Goal: Navigation & Orientation: Find specific page/section

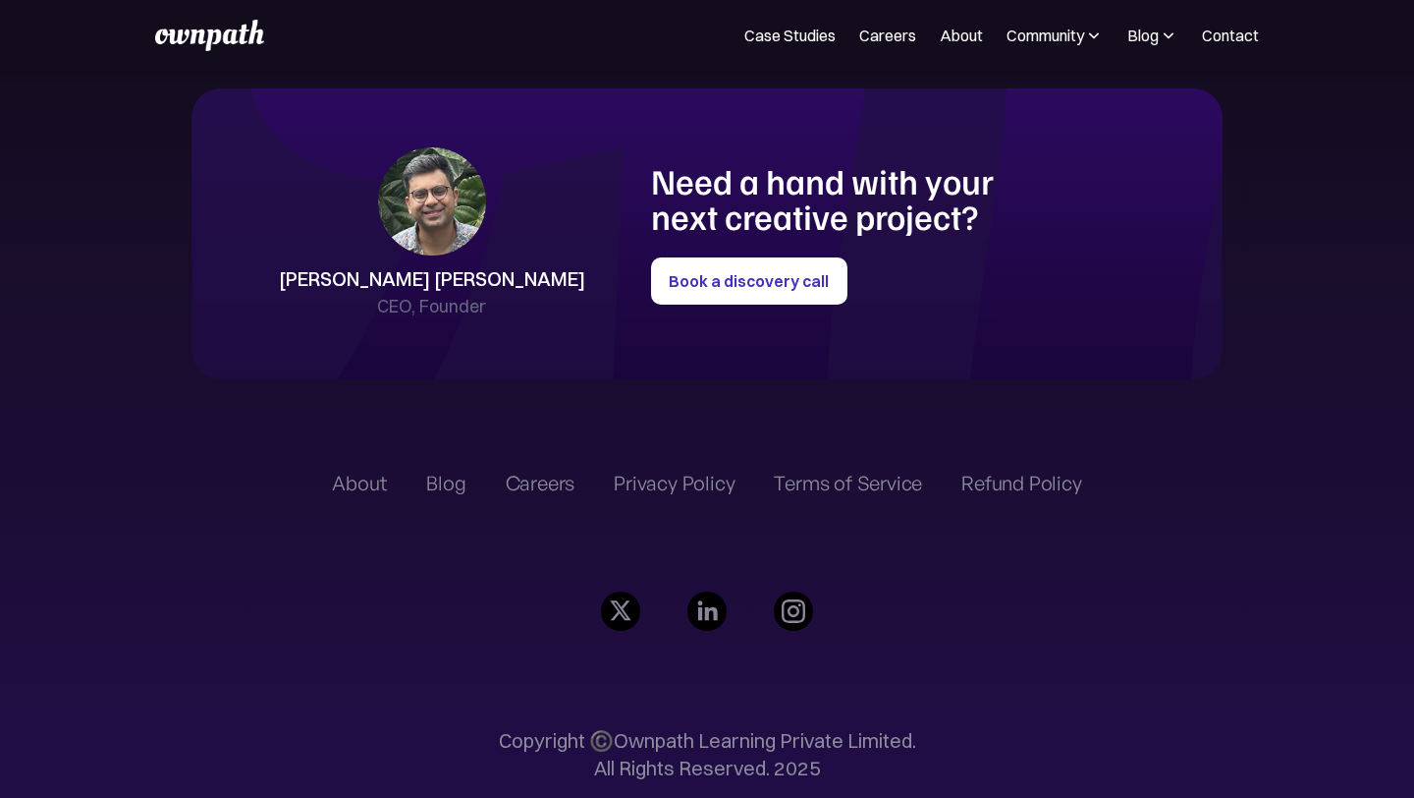
scroll to position [4518, 0]
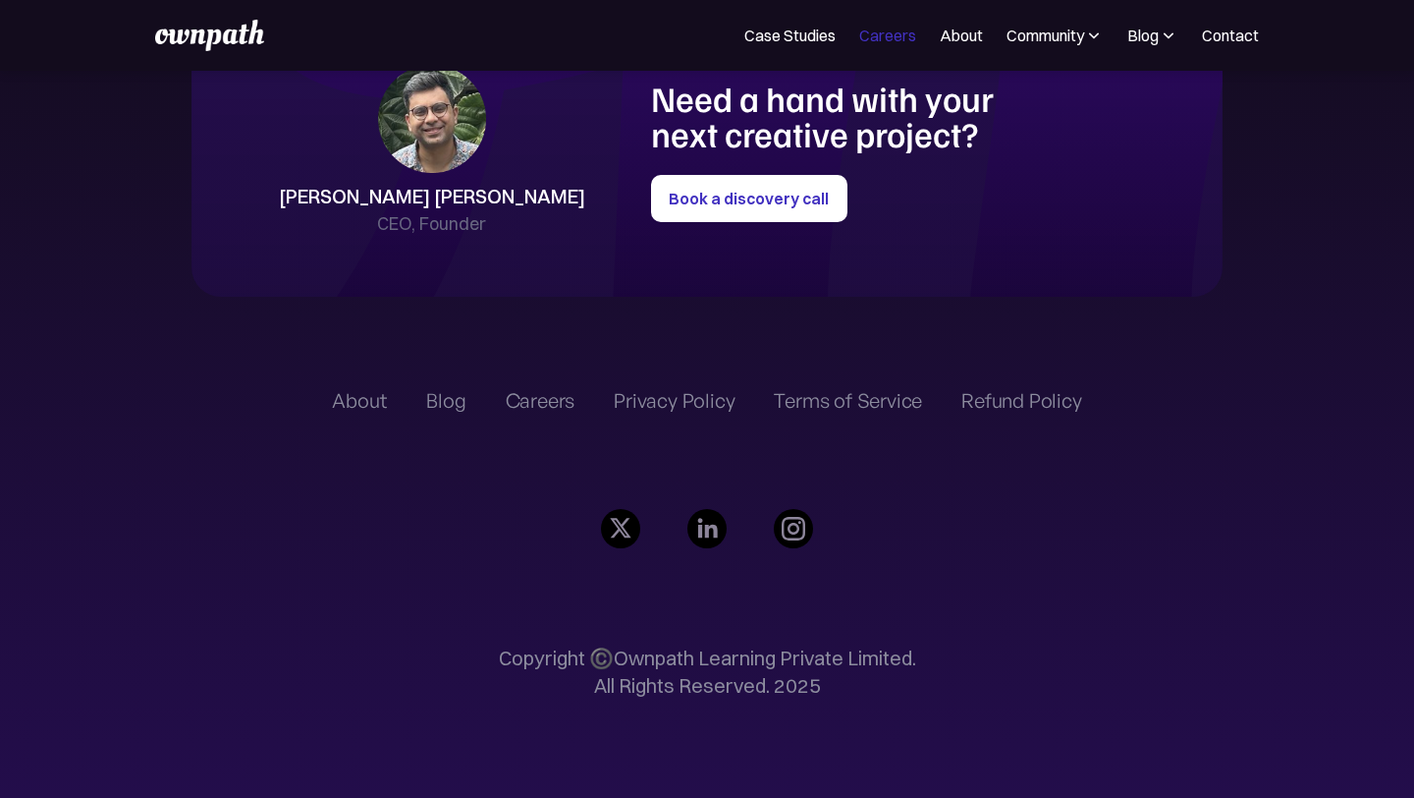
click at [908, 30] on link "Careers" at bounding box center [887, 36] width 57 height 24
